Goal: Transaction & Acquisition: Purchase product/service

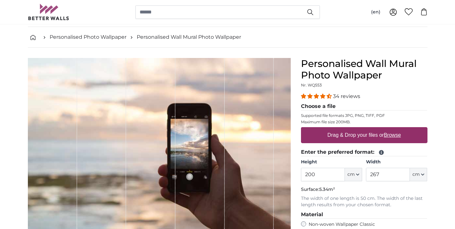
scroll to position [44, 0]
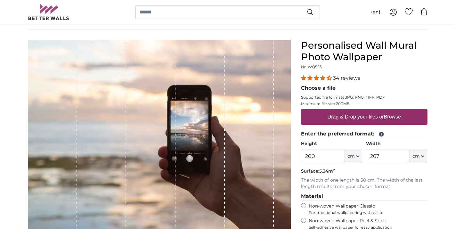
drag, startPoint x: 322, startPoint y: 162, endPoint x: 304, endPoint y: 153, distance: 20.1
click at [304, 153] on input "200" at bounding box center [323, 156] width 44 height 13
type input "250"
drag, startPoint x: 390, startPoint y: 157, endPoint x: 365, endPoint y: 157, distance: 25.3
click at [365, 157] on div "Height 250 ft cm Centimeter (cm) Inches (inch) Feet (ft. in.) Width 267 ft cm C…" at bounding box center [364, 152] width 127 height 22
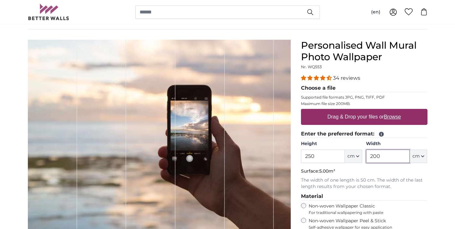
type input "200"
click at [402, 85] on legend "Choose a file" at bounding box center [364, 88] width 127 height 8
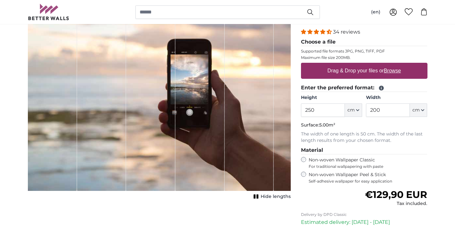
scroll to position [88, 0]
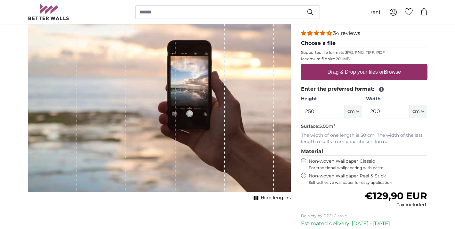
click at [394, 72] on u "Browse" at bounding box center [392, 71] width 17 height 5
click at [394, 66] on input "Drag & Drop your files or Browse" at bounding box center [364, 65] width 127 height 2
type input "**********"
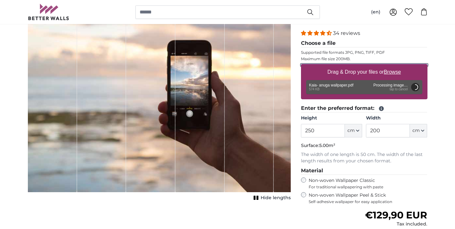
scroll to position [71, 0]
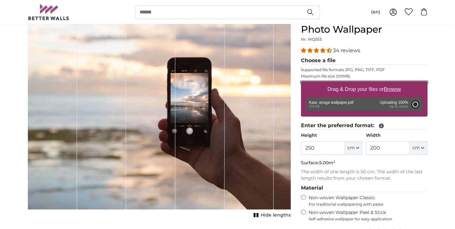
type input "200"
type input "160"
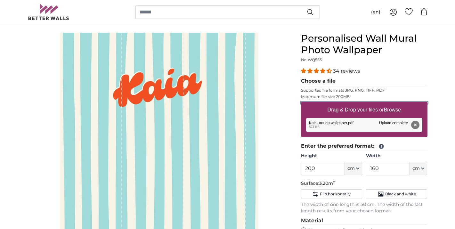
scroll to position [47, 0]
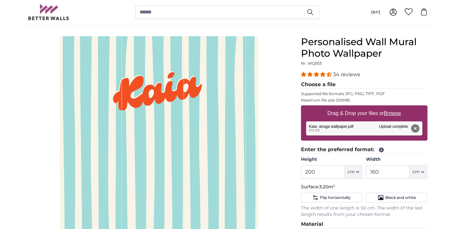
click at [112, 45] on div "1 of 1" at bounding box center [91, 160] width 62 height 248
click at [166, 51] on div "1 of 1" at bounding box center [153, 160] width 62 height 248
click at [220, 50] on div "1 of 1" at bounding box center [215, 160] width 62 height 248
drag, startPoint x: 383, startPoint y: 174, endPoint x: 370, endPoint y: 174, distance: 12.8
click at [370, 174] on input "160" at bounding box center [388, 171] width 44 height 13
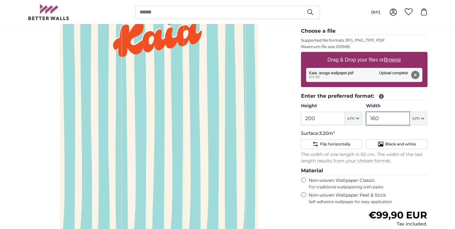
scroll to position [99, 0]
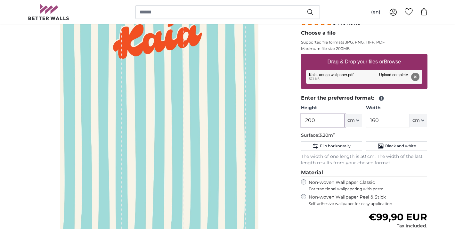
drag, startPoint x: 327, startPoint y: 120, endPoint x: 298, endPoint y: 120, distance: 28.5
click at [298, 120] on div "Personalised Wall Mural Photo Wallpaper Nr. WQ553 34 reviews Choose a file Supp…" at bounding box center [364, 151] width 137 height 332
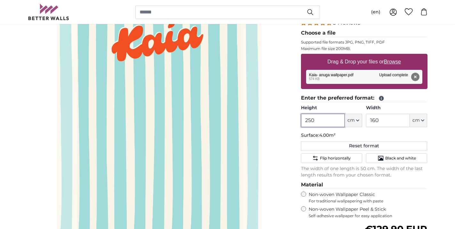
type input "250"
drag, startPoint x: 384, startPoint y: 122, endPoint x: 366, endPoint y: 120, distance: 18.7
click at [367, 121] on input "160" at bounding box center [388, 120] width 44 height 13
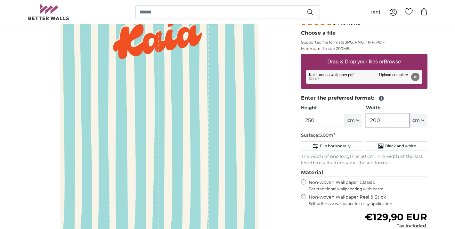
type input "200"
click at [270, 122] on div "Hide lengths" at bounding box center [159, 113] width 263 height 256
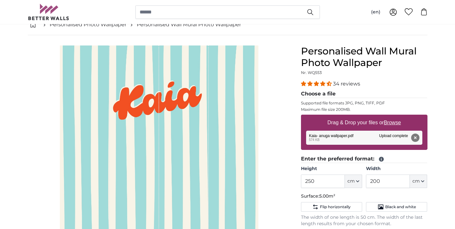
scroll to position [46, 0]
